Goal: Transaction & Acquisition: Subscribe to service/newsletter

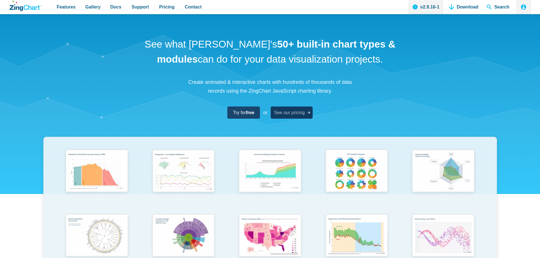
click at [305, 116] on link "See our pricing" at bounding box center [292, 113] width 42 height 12
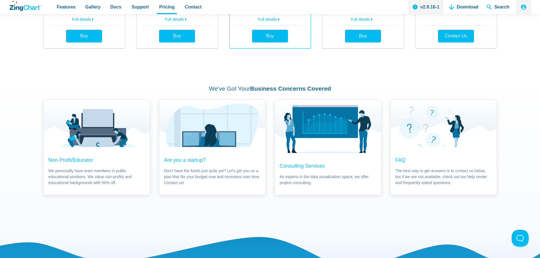
scroll to position [349, 0]
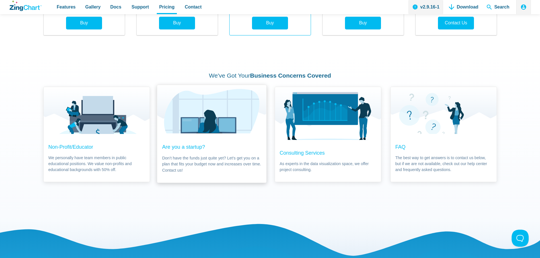
click at [219, 170] on span "Don’t have the funds just quite yet? Let's get you on a plan that fits your bud…" at bounding box center [211, 164] width 99 height 18
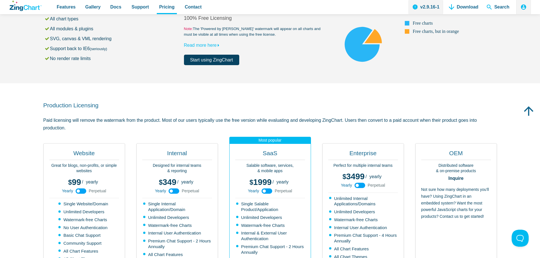
scroll to position [0, 0]
